Goal: Information Seeking & Learning: Learn about a topic

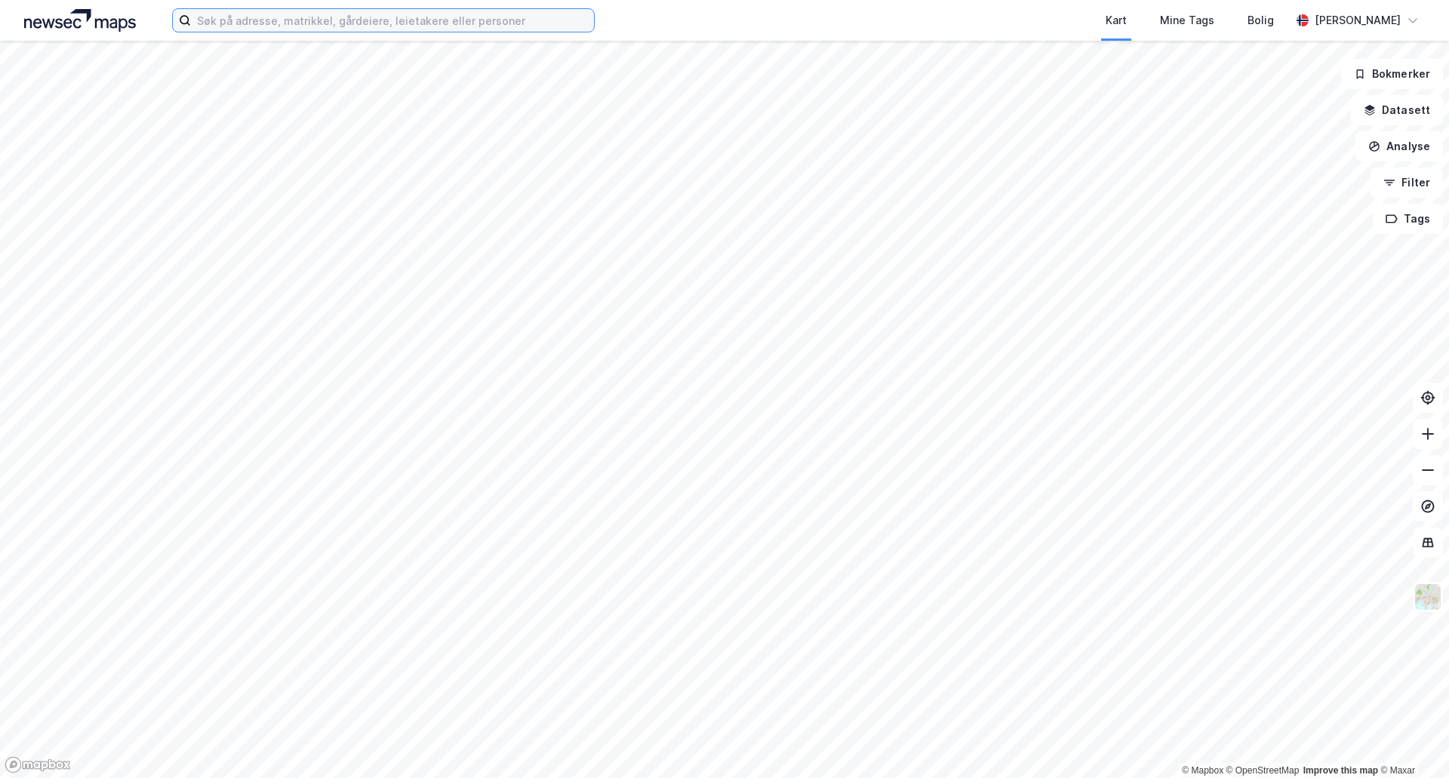
click at [345, 23] on input at bounding box center [392, 20] width 403 height 23
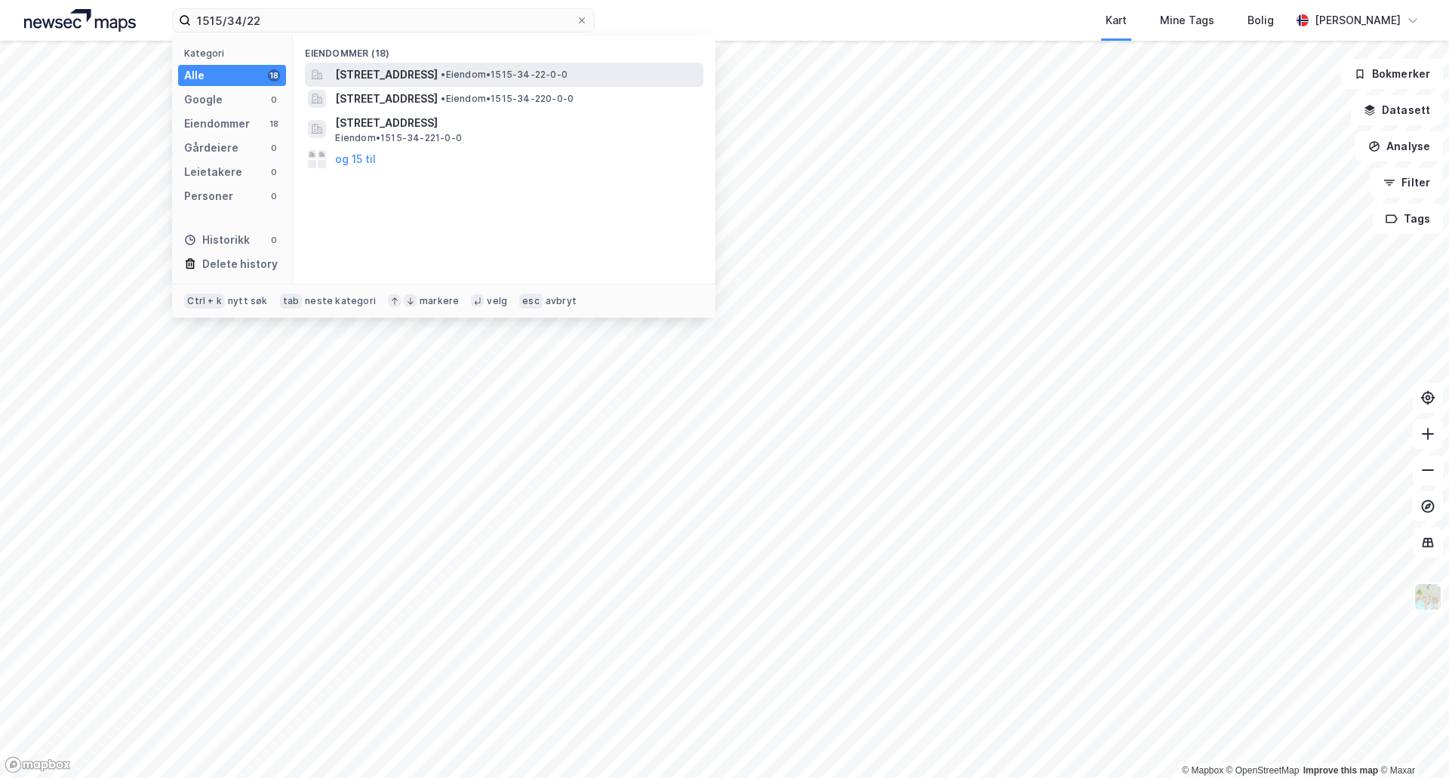
click at [410, 80] on span "[STREET_ADDRESS]" at bounding box center [386, 75] width 103 height 18
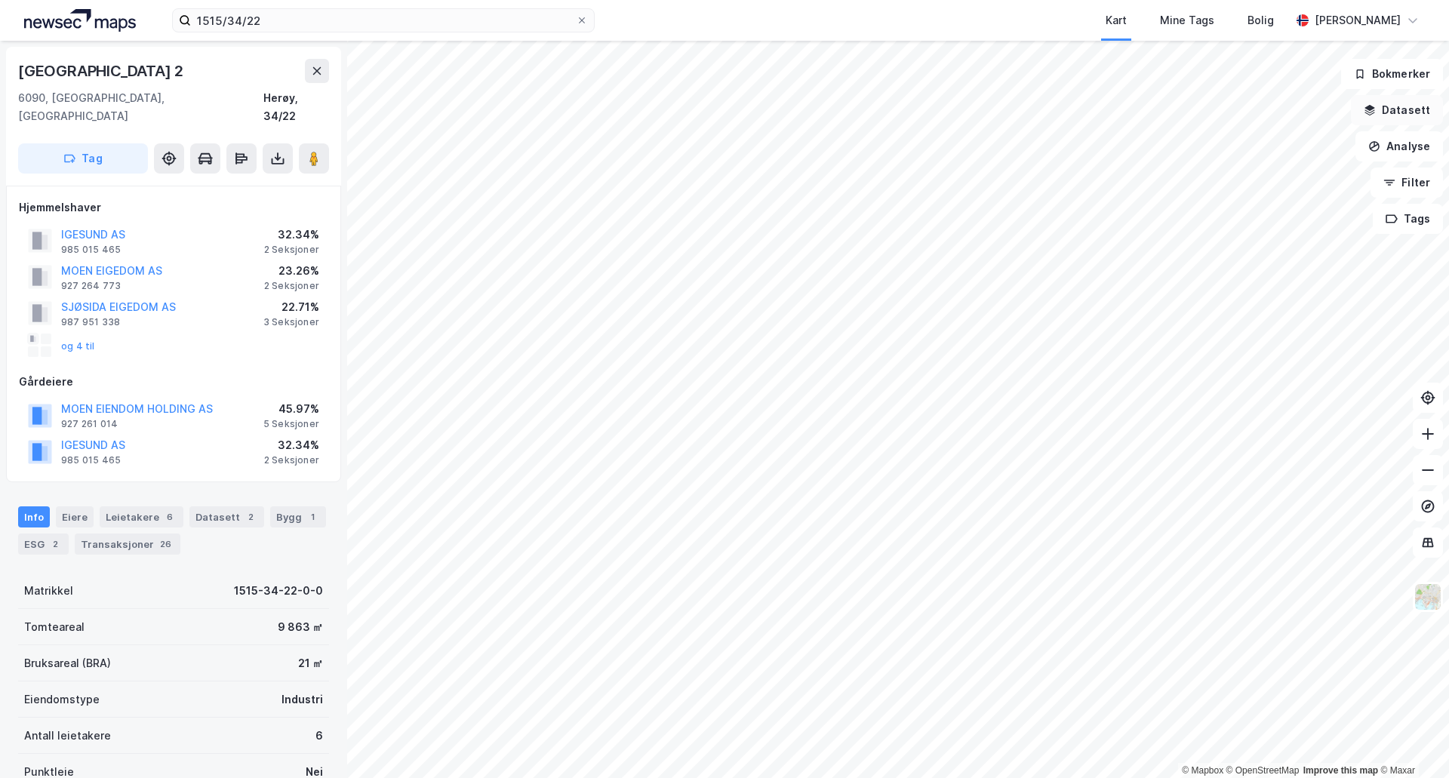
click at [1397, 107] on button "Datasett" at bounding box center [1397, 110] width 92 height 30
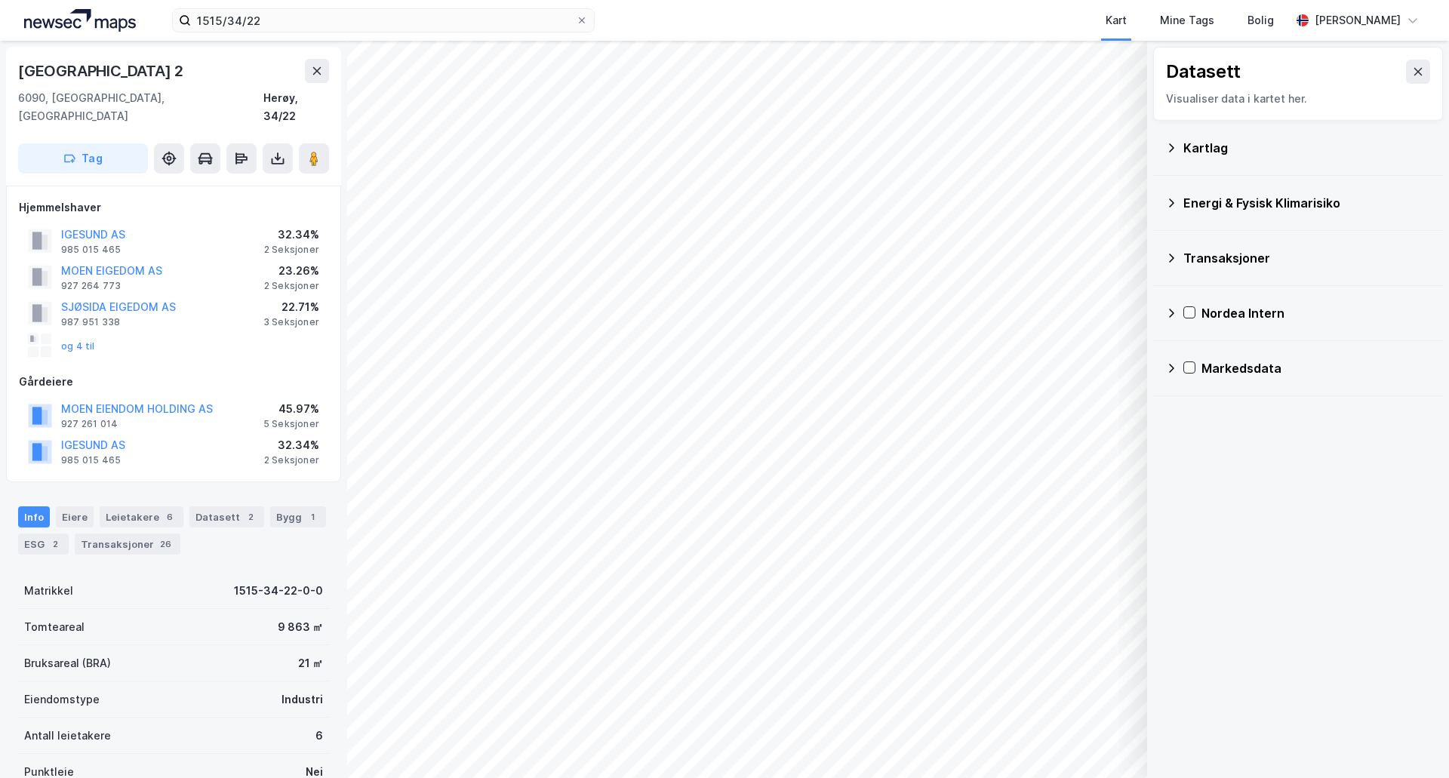
click at [1240, 201] on div "Energi & Fysisk Klimarisiko" at bounding box center [1306, 203] width 247 height 18
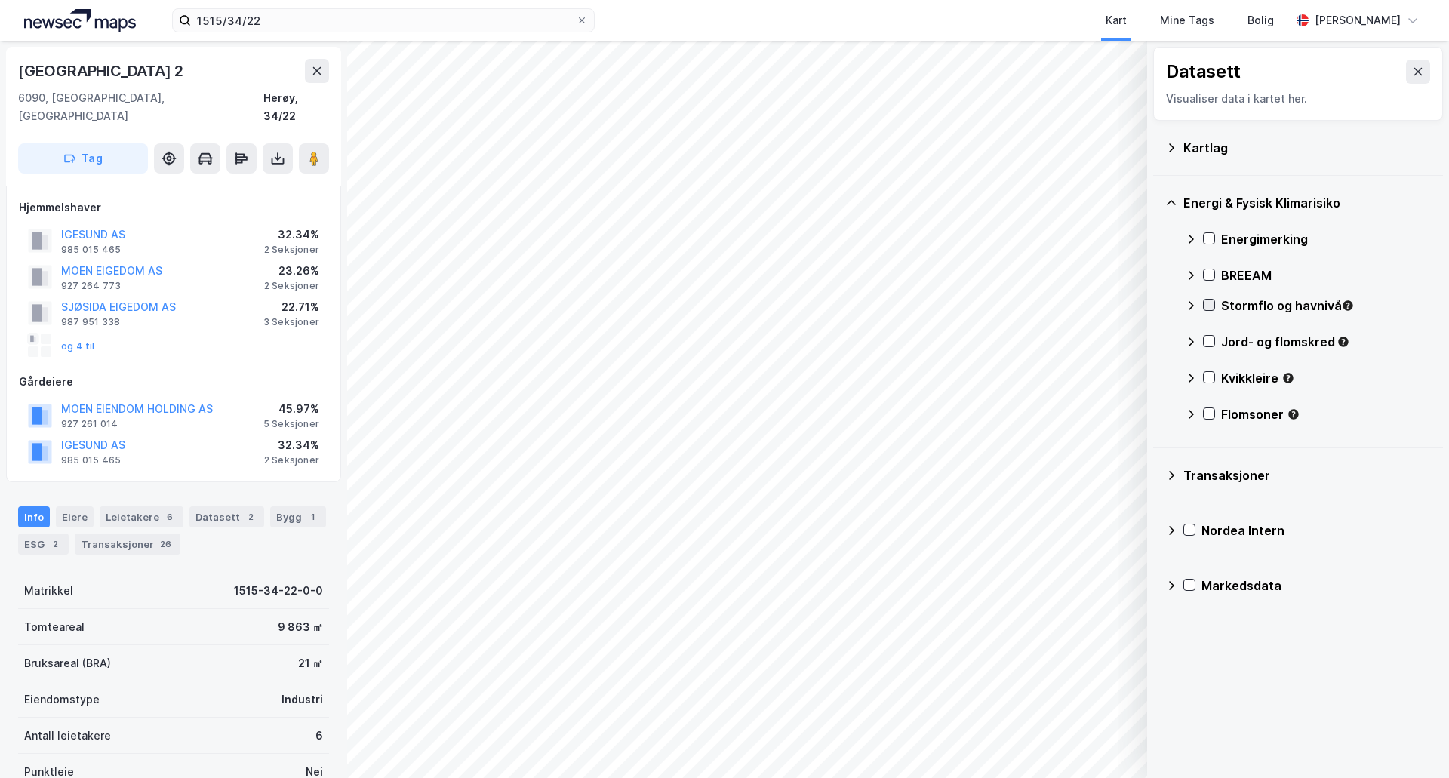
click at [1211, 302] on icon at bounding box center [1208, 305] width 11 height 11
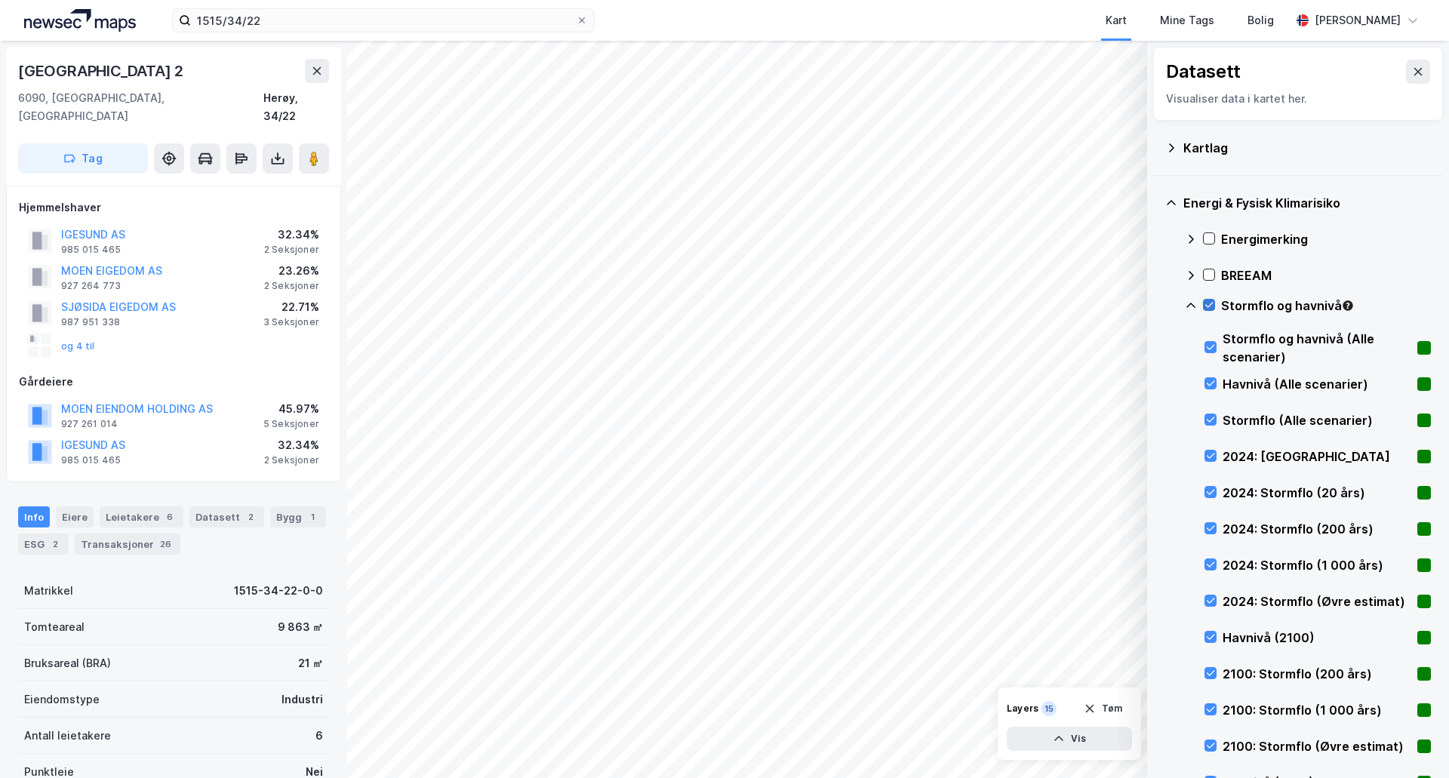
click at [1208, 303] on icon at bounding box center [1208, 305] width 11 height 11
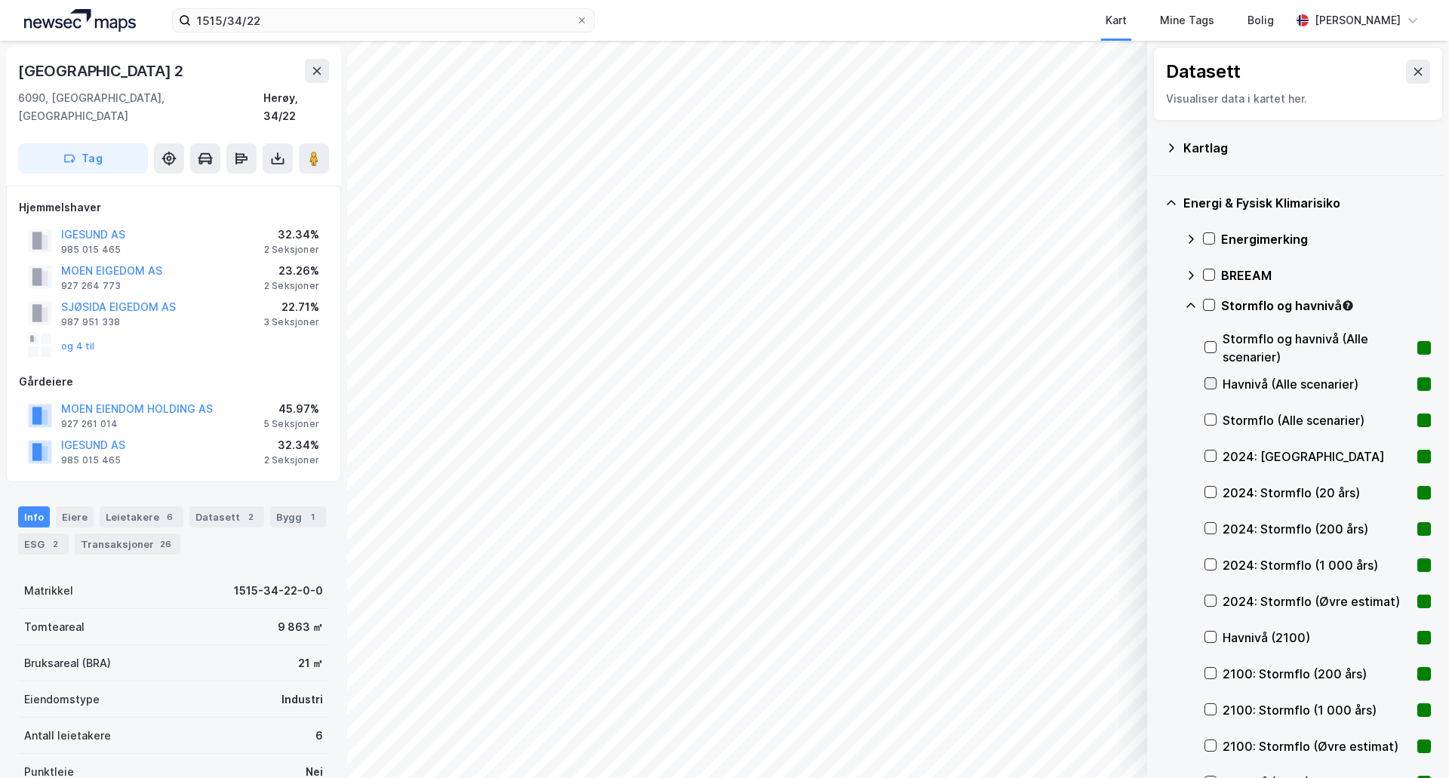
click at [1209, 377] on div "Havnivå (Alle scenarier)" at bounding box center [1317, 384] width 226 height 36
click at [1208, 385] on icon at bounding box center [1210, 383] width 8 height 5
click at [1207, 454] on icon at bounding box center [1210, 455] width 11 height 11
click at [1212, 493] on icon at bounding box center [1210, 492] width 8 height 5
click at [1208, 514] on div "2024: Stormflo (200 års)" at bounding box center [1317, 529] width 226 height 36
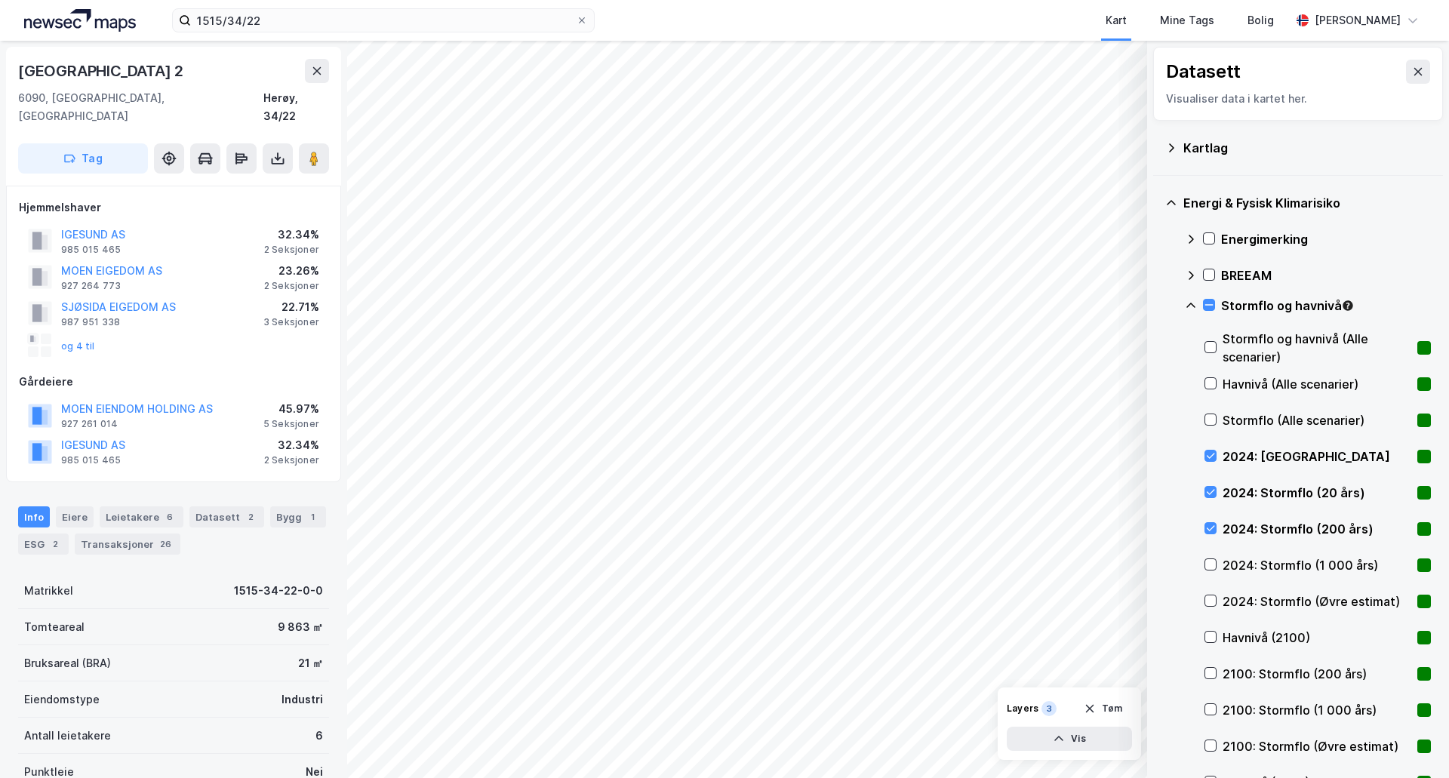
click at [1212, 558] on div "2024: Stormflo (1 000 års)" at bounding box center [1317, 565] width 226 height 36
click at [1208, 597] on icon at bounding box center [1210, 600] width 11 height 11
click at [1206, 304] on icon at bounding box center [1208, 305] width 11 height 11
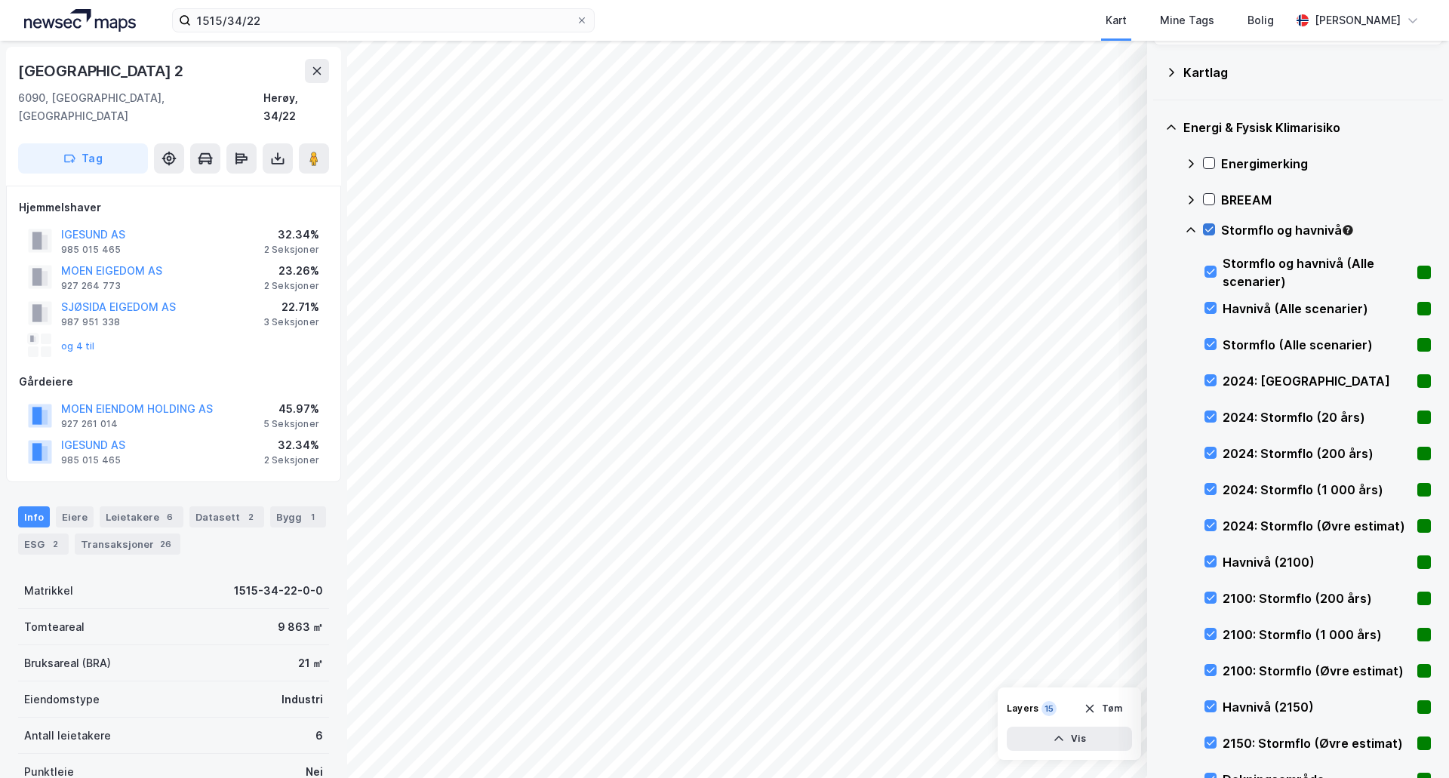
click at [1209, 226] on icon at bounding box center [1208, 229] width 11 height 11
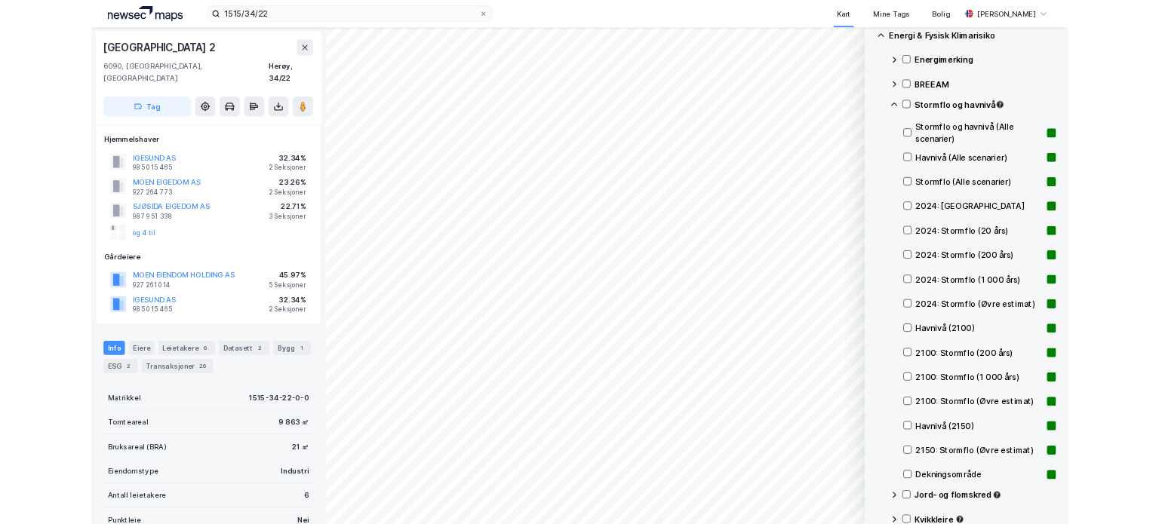
scroll to position [226, 0]
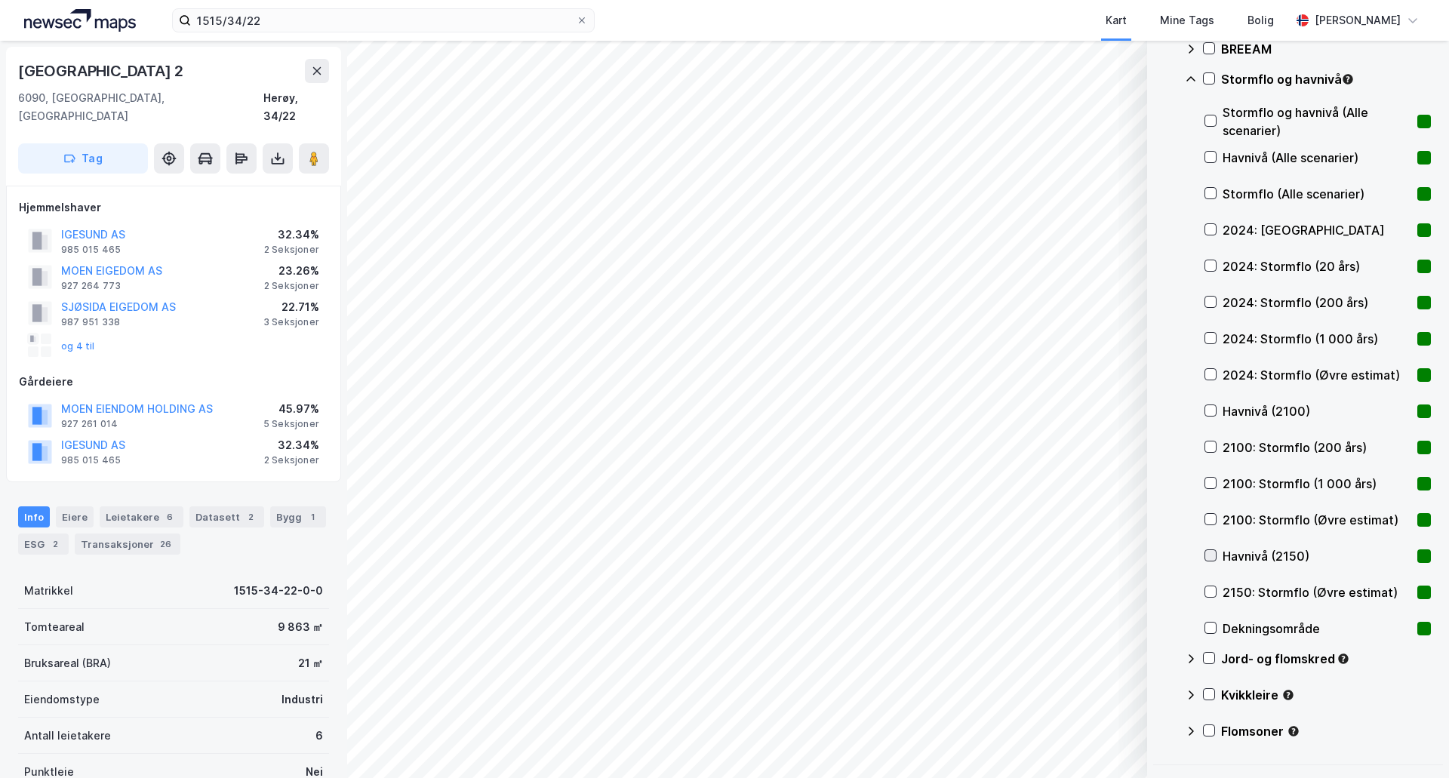
click at [1210, 555] on icon at bounding box center [1210, 555] width 11 height 11
click at [1207, 410] on icon at bounding box center [1210, 410] width 8 height 5
click at [1206, 589] on icon at bounding box center [1210, 591] width 11 height 11
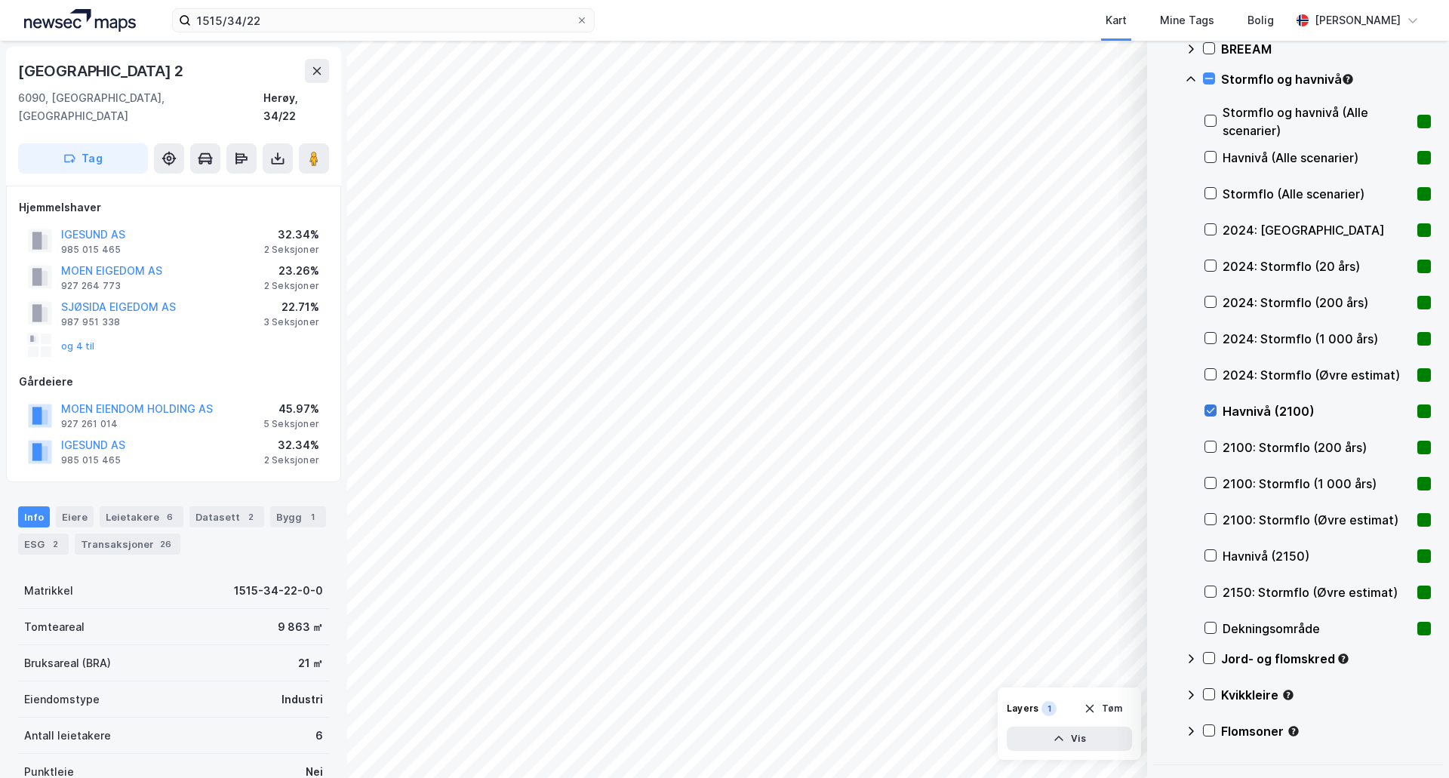
click at [1207, 410] on icon at bounding box center [1210, 410] width 11 height 11
click at [1209, 728] on icon at bounding box center [1208, 730] width 11 height 11
click at [1208, 696] on icon at bounding box center [1208, 694] width 11 height 11
click at [1208, 658] on icon at bounding box center [1208, 658] width 11 height 11
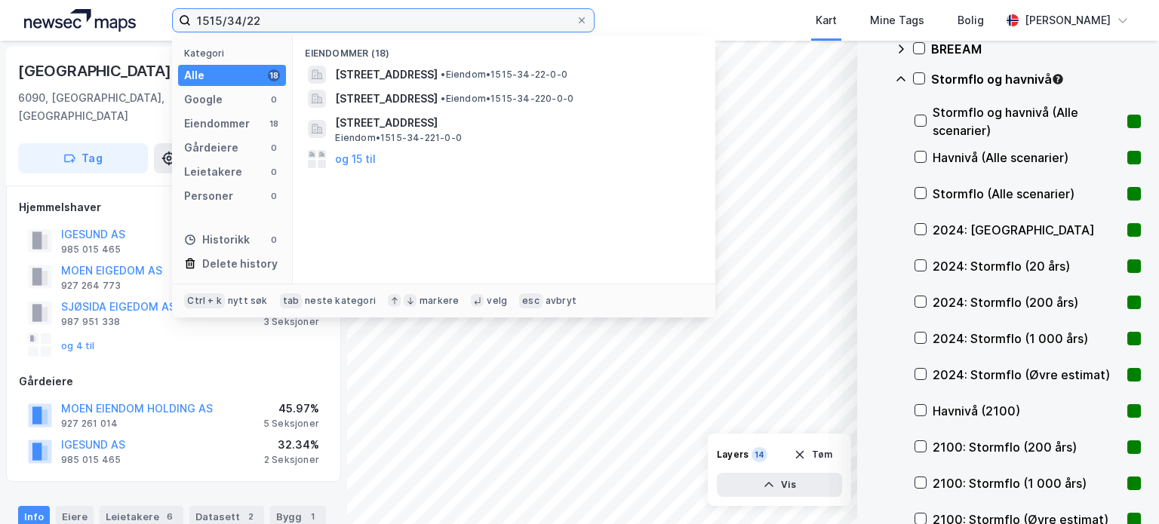
drag, startPoint x: 338, startPoint y: 11, endPoint x: 319, endPoint y: 14, distance: 19.1
click at [320, 14] on input "1515/34/22" at bounding box center [383, 20] width 385 height 23
drag, startPoint x: 313, startPoint y: 24, endPoint x: 0, endPoint y: 13, distance: 313.3
click at [0, 13] on div "1515/34/22 Kategori Alle 18 Google 0 Eiendommer 18 Gårdeiere 0 Leietakere 0 Per…" at bounding box center [579, 20] width 1159 height 41
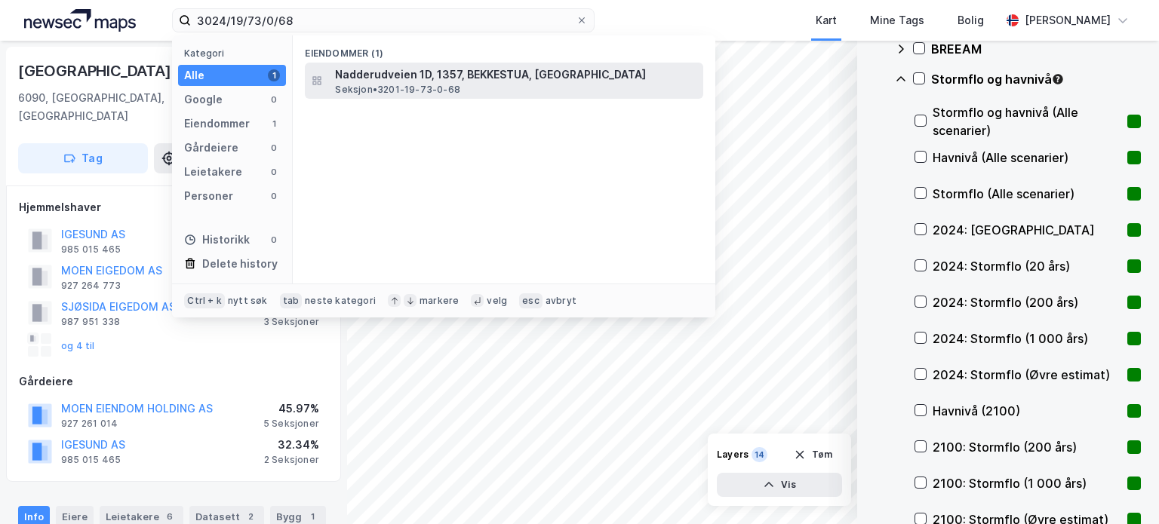
click at [436, 90] on span "Seksjon • 3201-19-73-0-68" at bounding box center [397, 90] width 125 height 12
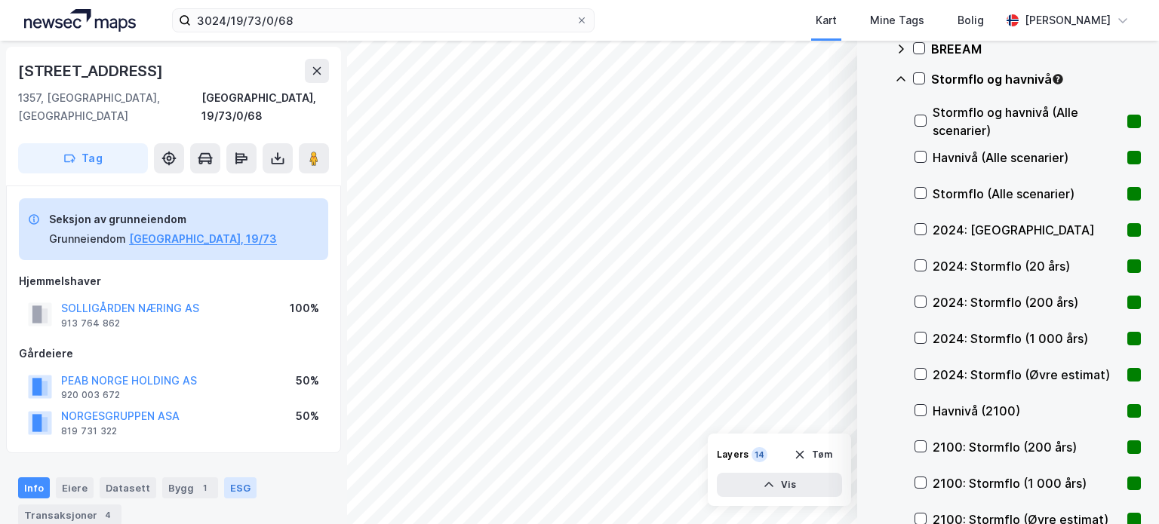
click at [232, 478] on div "ESG" at bounding box center [240, 488] width 32 height 21
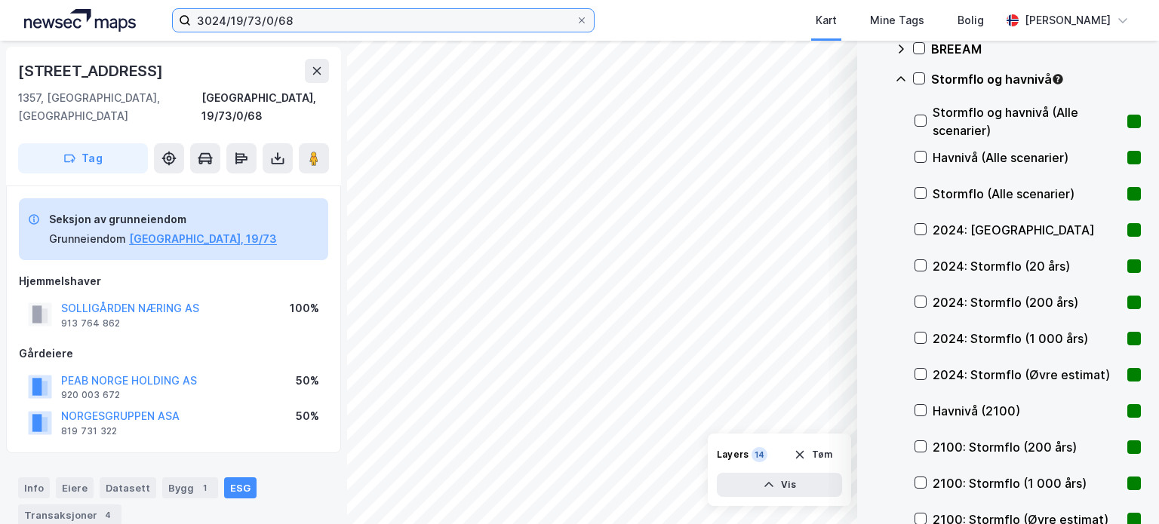
click at [457, 17] on input "3024/19/73/0/68" at bounding box center [383, 20] width 385 height 23
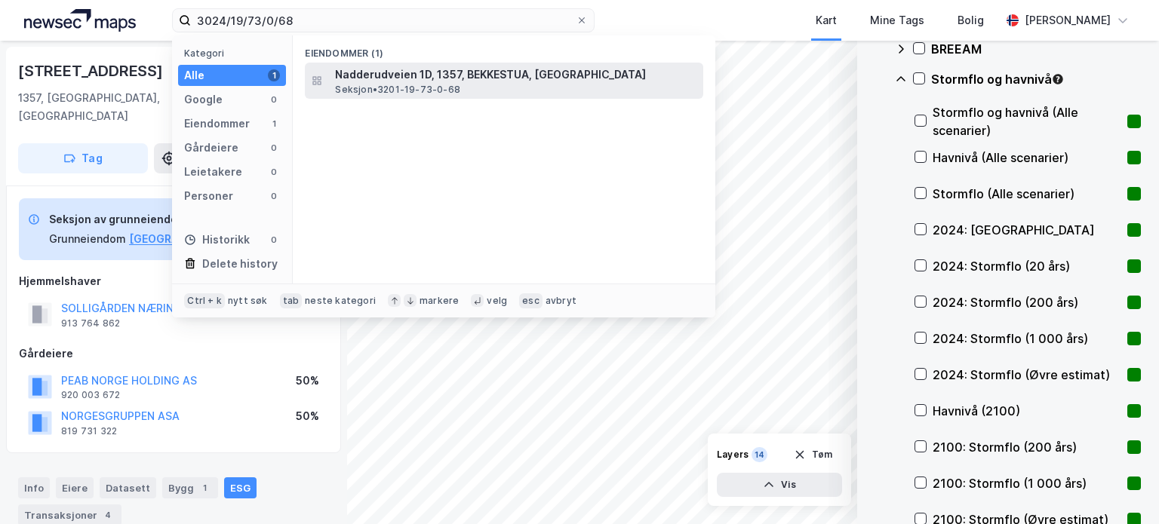
click at [367, 73] on span "Nadderudveien 1D, 1357, BEKKESTUA, [GEOGRAPHIC_DATA]" at bounding box center [516, 75] width 362 height 18
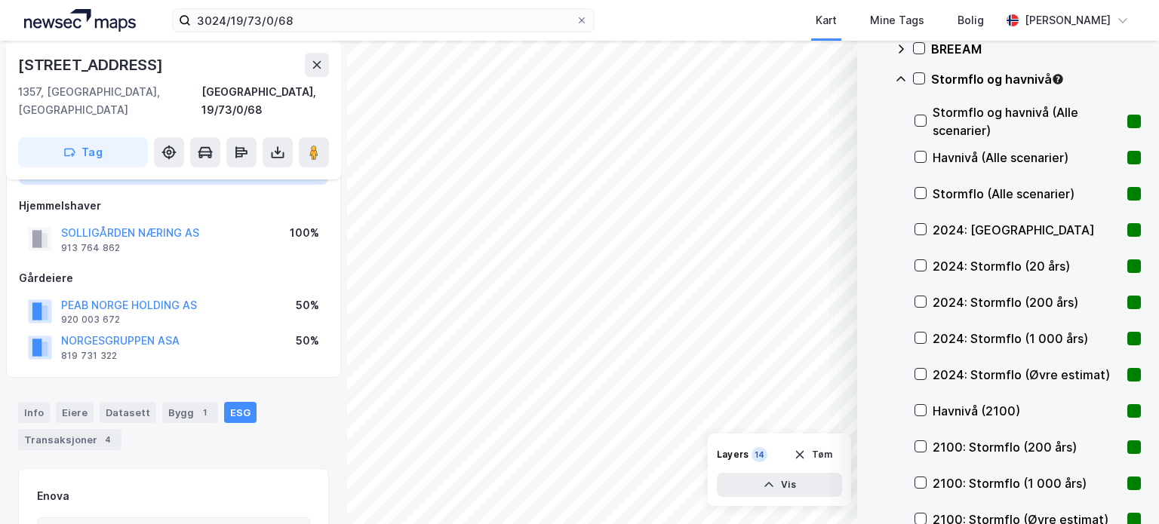
scroll to position [226, 0]
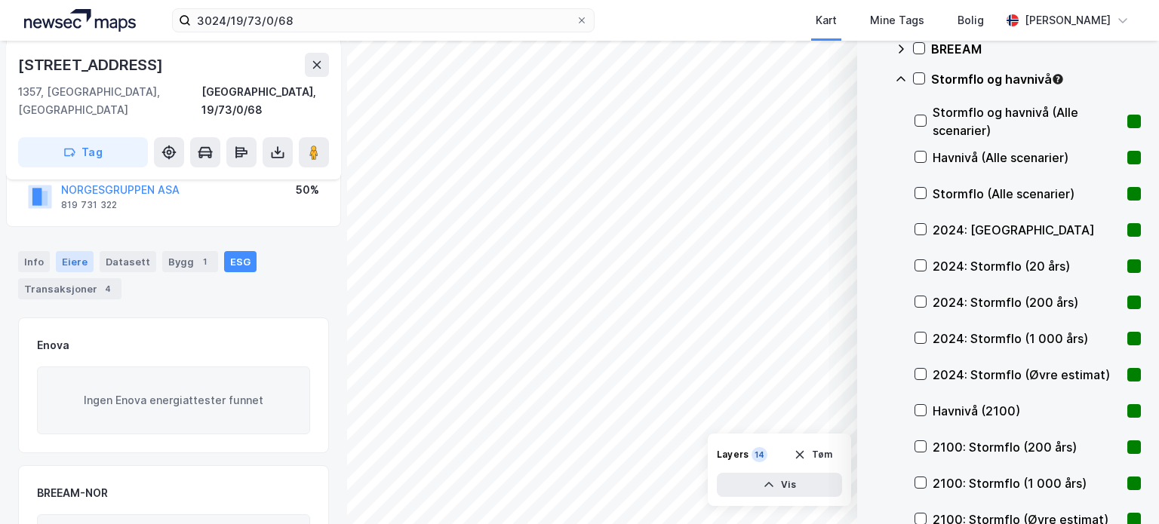
click at [76, 251] on div "Eiere" at bounding box center [75, 261] width 38 height 21
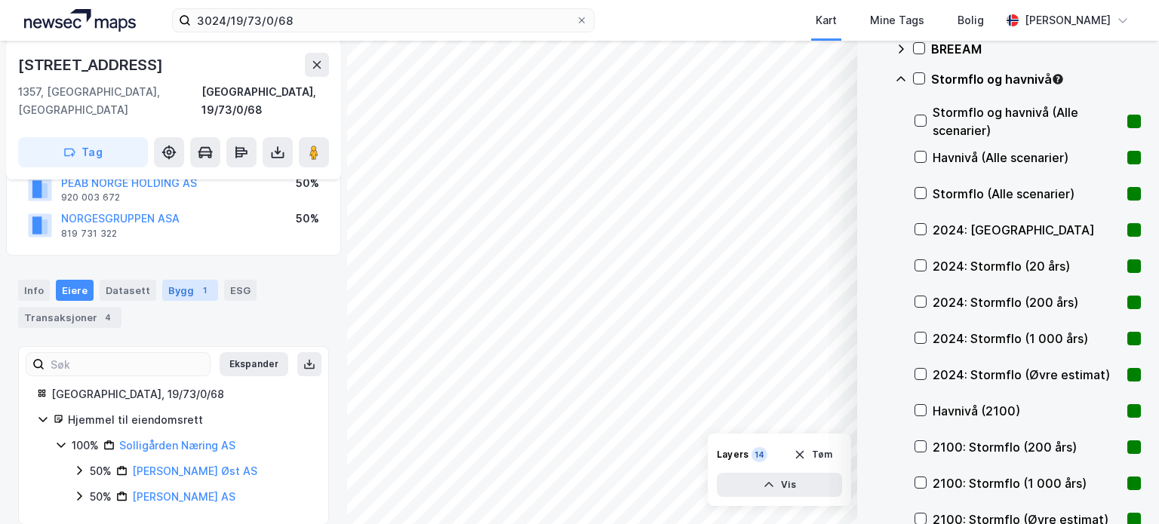
scroll to position [47, 0]
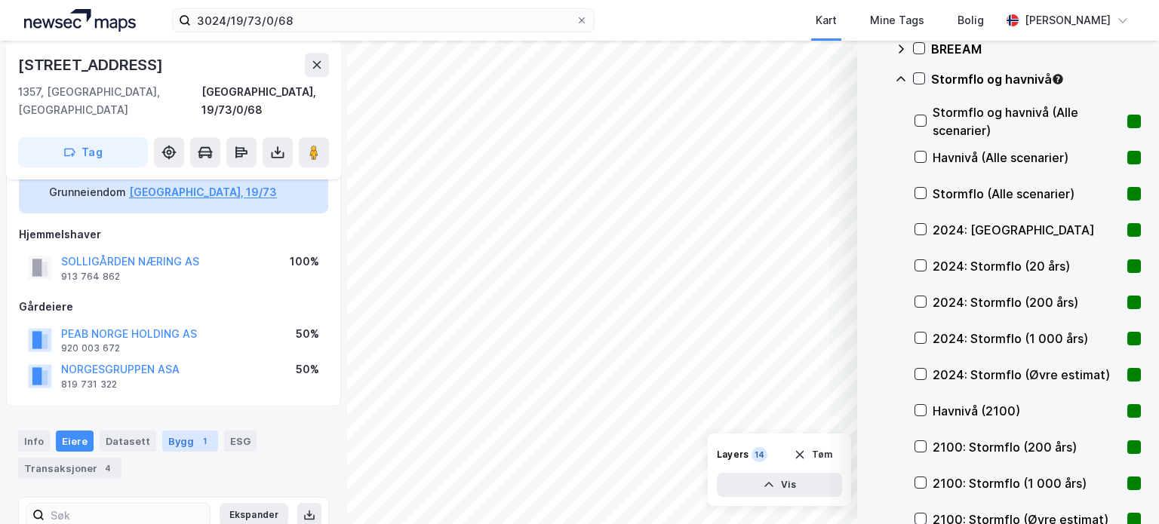
click at [175, 431] on div "Bygg 1" at bounding box center [190, 441] width 56 height 21
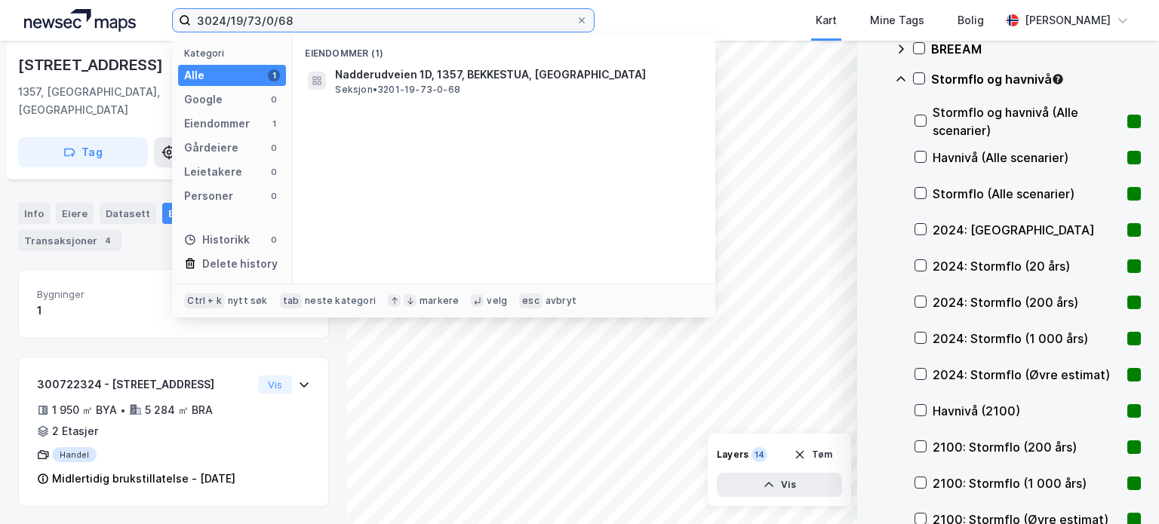
drag, startPoint x: 285, startPoint y: 18, endPoint x: 139, endPoint y: 12, distance: 146.5
click at [139, 12] on div "3024/19/73/0/68 Kategori Alle 1 Google 0 Eiendommer 1 Gårdeiere 0 Leietakere 0 …" at bounding box center [579, 20] width 1159 height 41
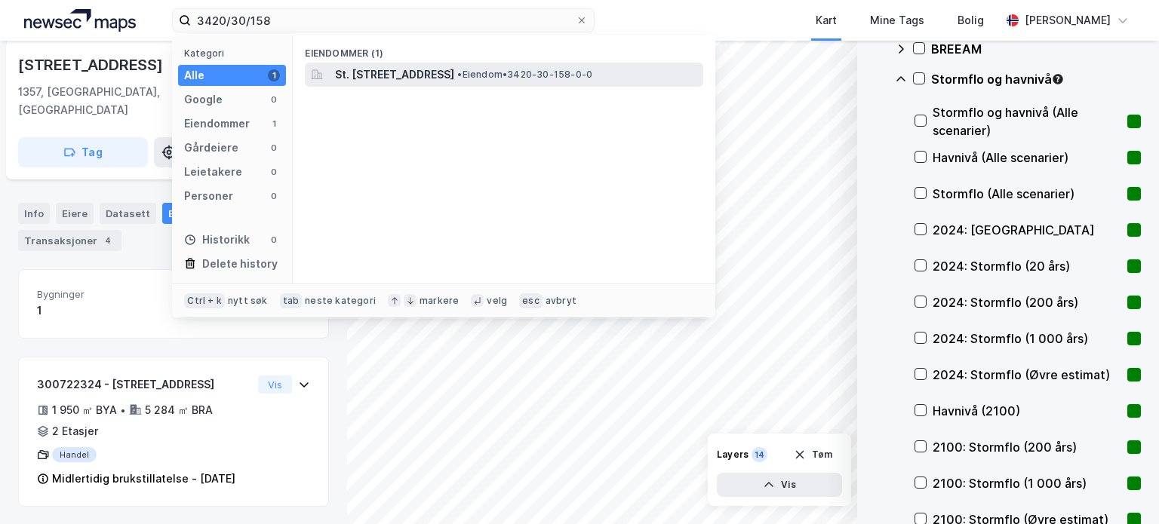
click at [454, 66] on span "St. [STREET_ADDRESS]" at bounding box center [394, 75] width 119 height 18
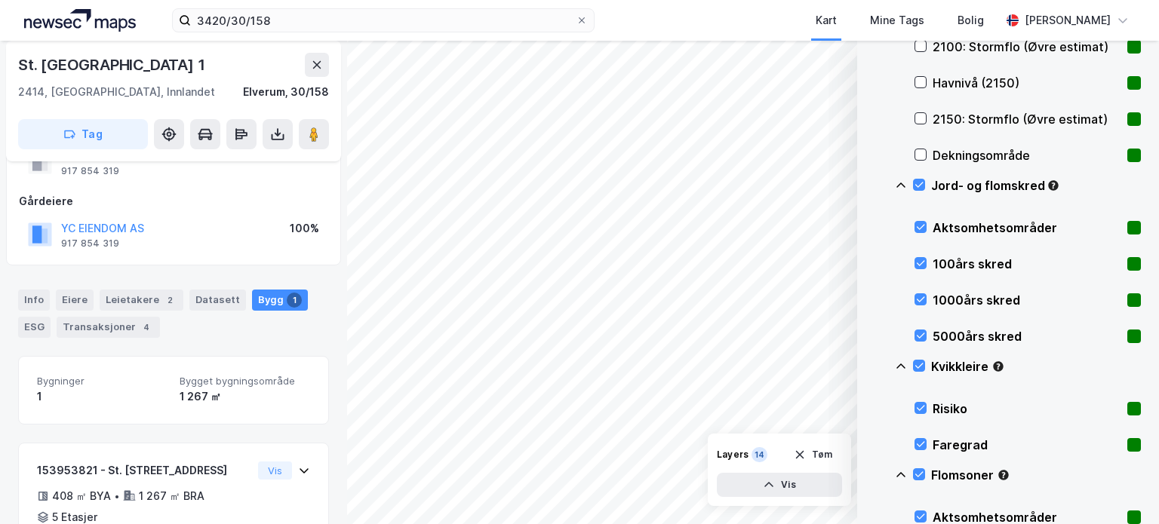
scroll to position [680, 0]
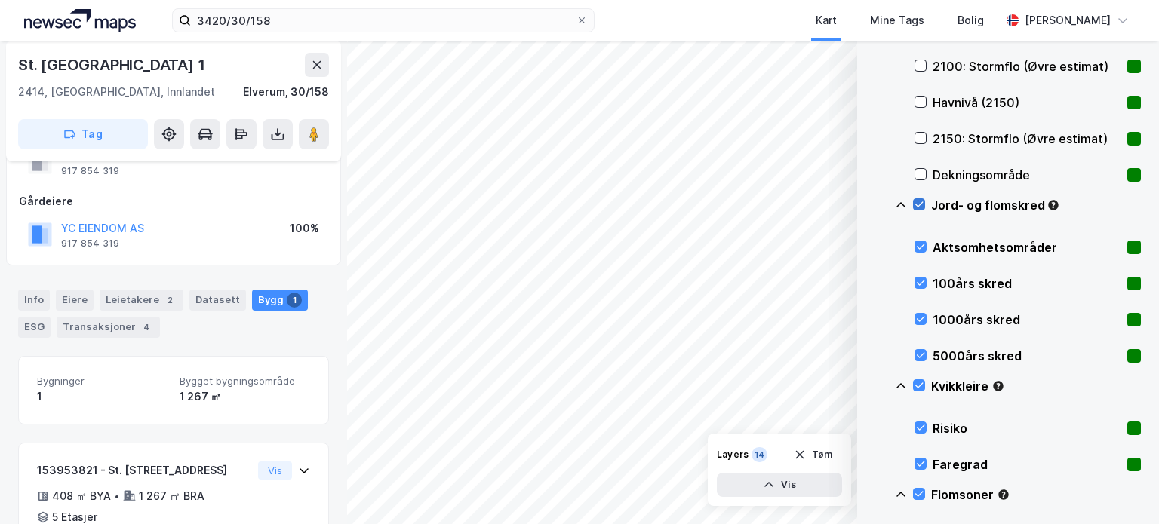
click at [921, 203] on icon at bounding box center [919, 204] width 8 height 5
click at [917, 382] on icon at bounding box center [919, 385] width 11 height 11
click at [918, 491] on icon at bounding box center [919, 494] width 11 height 11
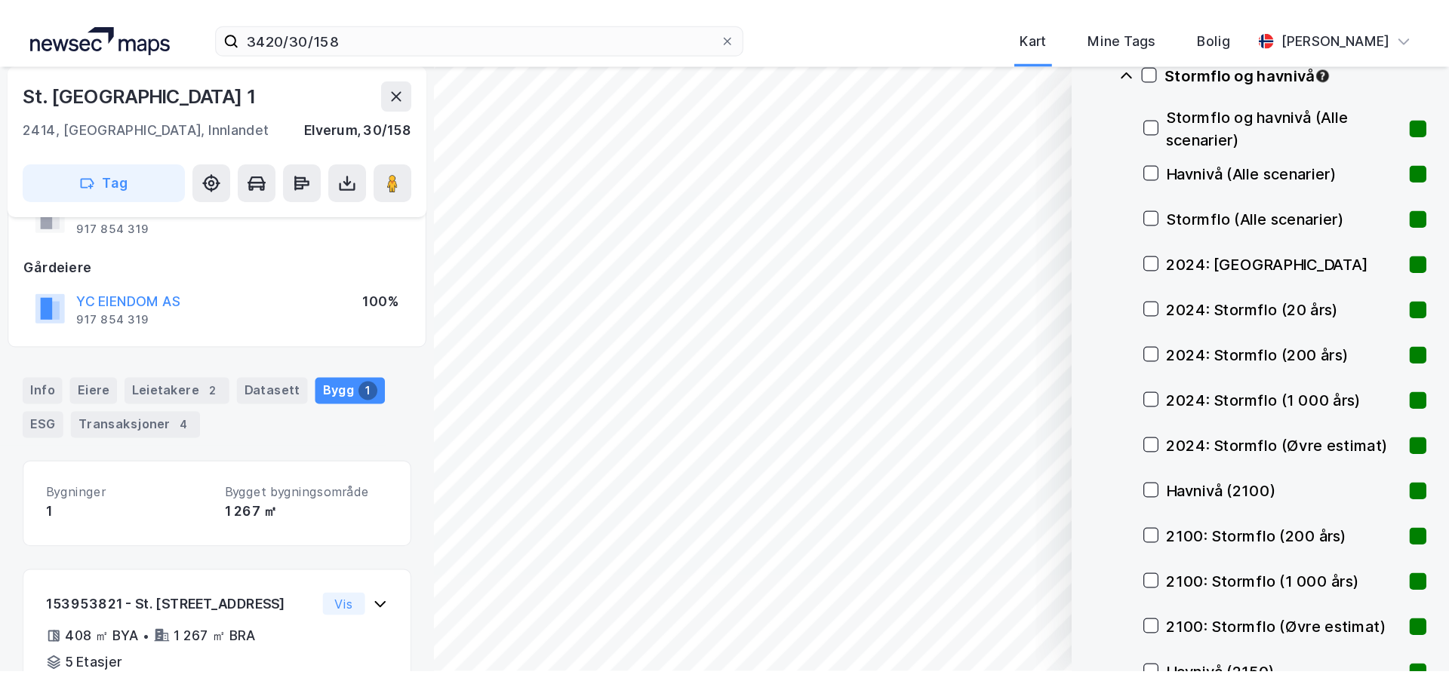
scroll to position [0, 0]
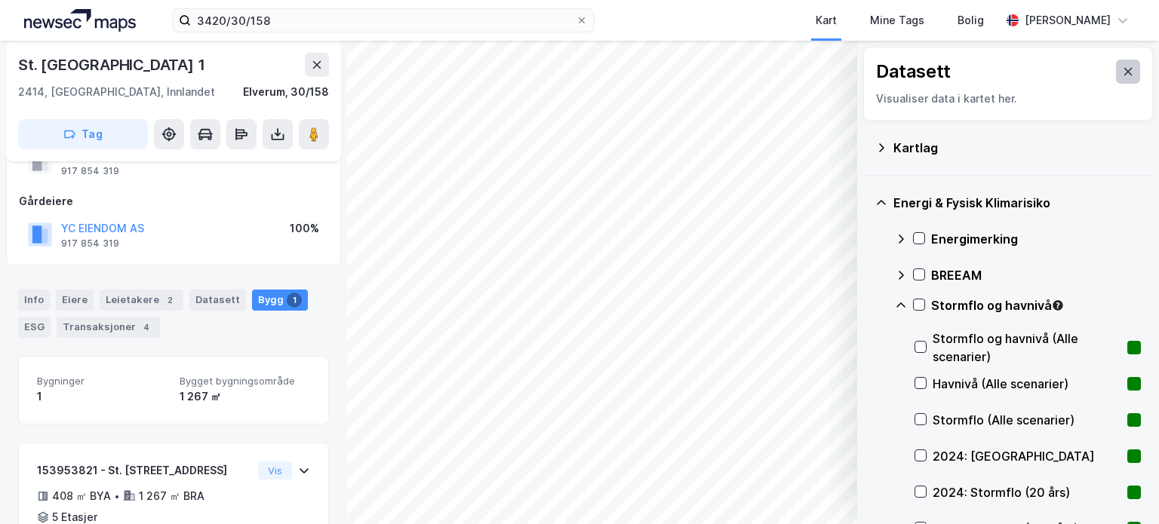
click at [1122, 68] on icon at bounding box center [1128, 72] width 12 height 12
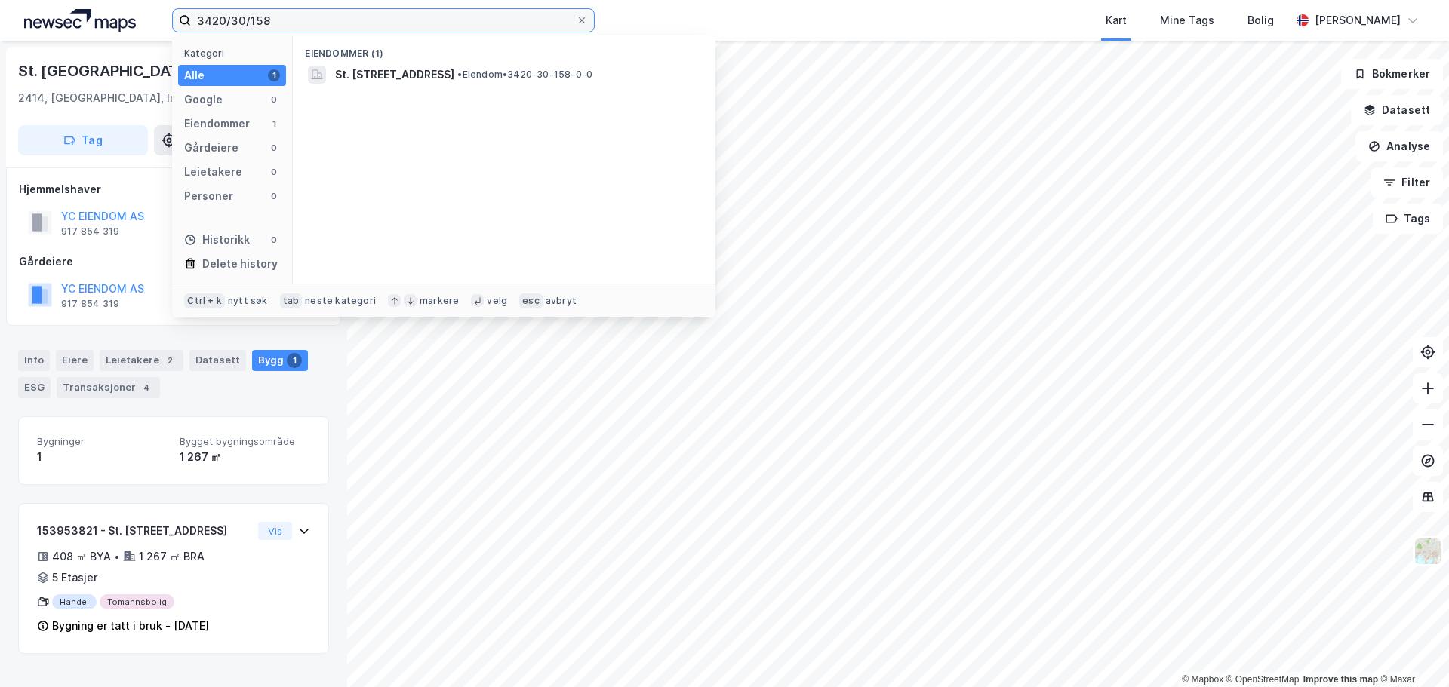
drag, startPoint x: 380, startPoint y: 25, endPoint x: 16, endPoint y: 20, distance: 364.5
click at [16, 20] on div "3420/30/158 Kategori Alle 1 Google 0 Eiendommer 1 Gårdeiere 0 Leietakere 0 Pers…" at bounding box center [724, 20] width 1449 height 41
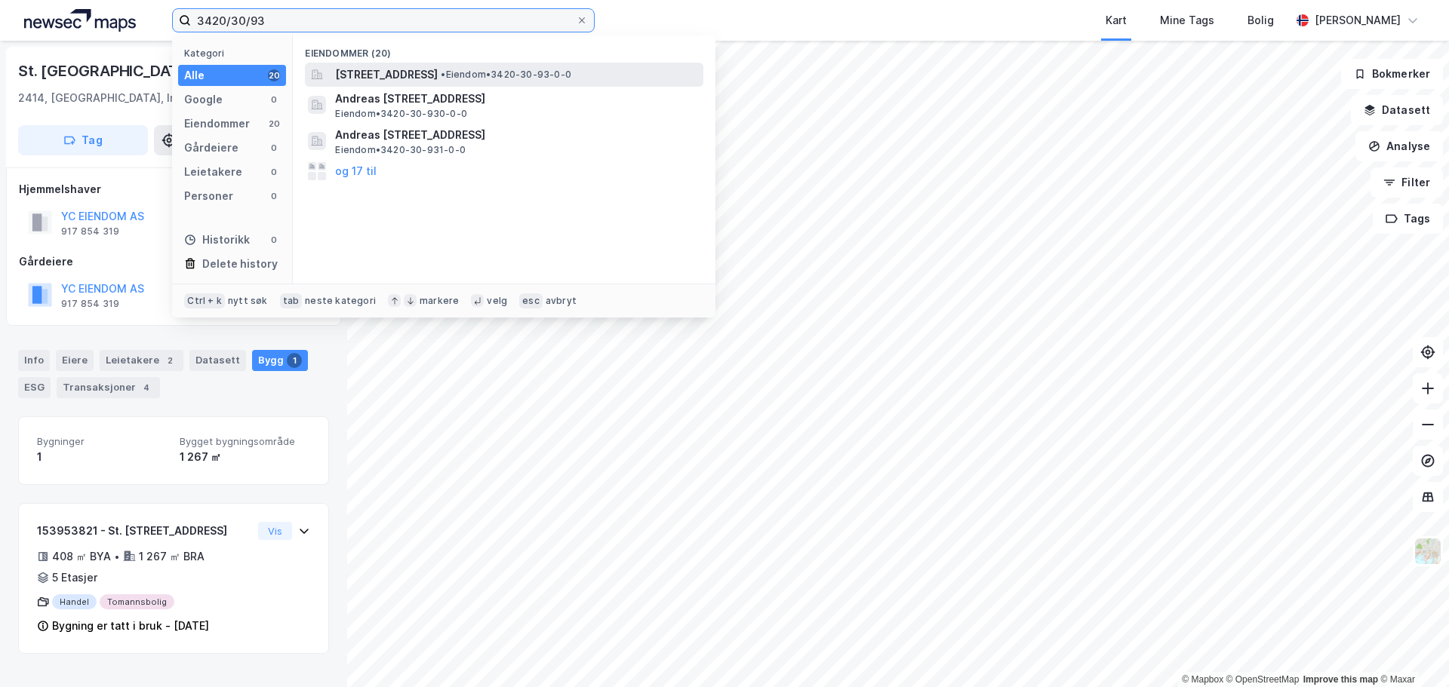
type input "3420/30/93"
click at [438, 69] on span "[STREET_ADDRESS]" at bounding box center [386, 75] width 103 height 18
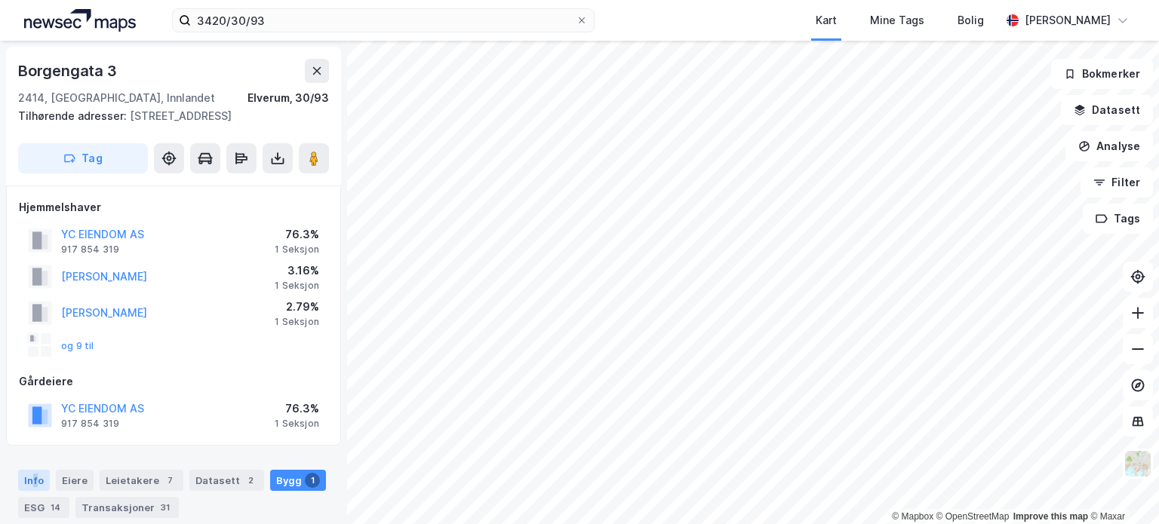
click at [34, 478] on div "Info" at bounding box center [34, 480] width 32 height 21
